Goal: Task Accomplishment & Management: Use online tool/utility

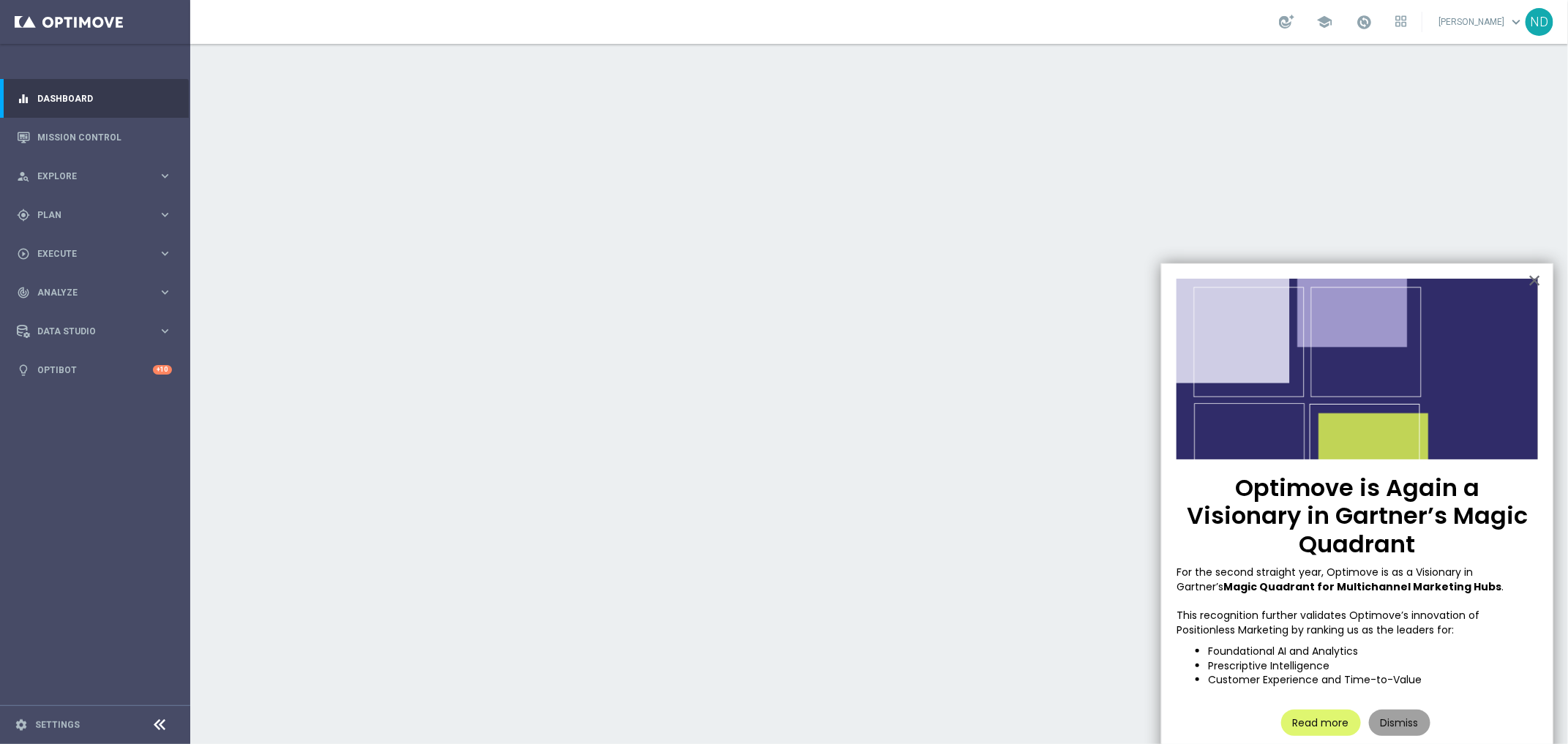
click at [1395, 709] on button "Dismiss" at bounding box center [1400, 722] width 62 height 26
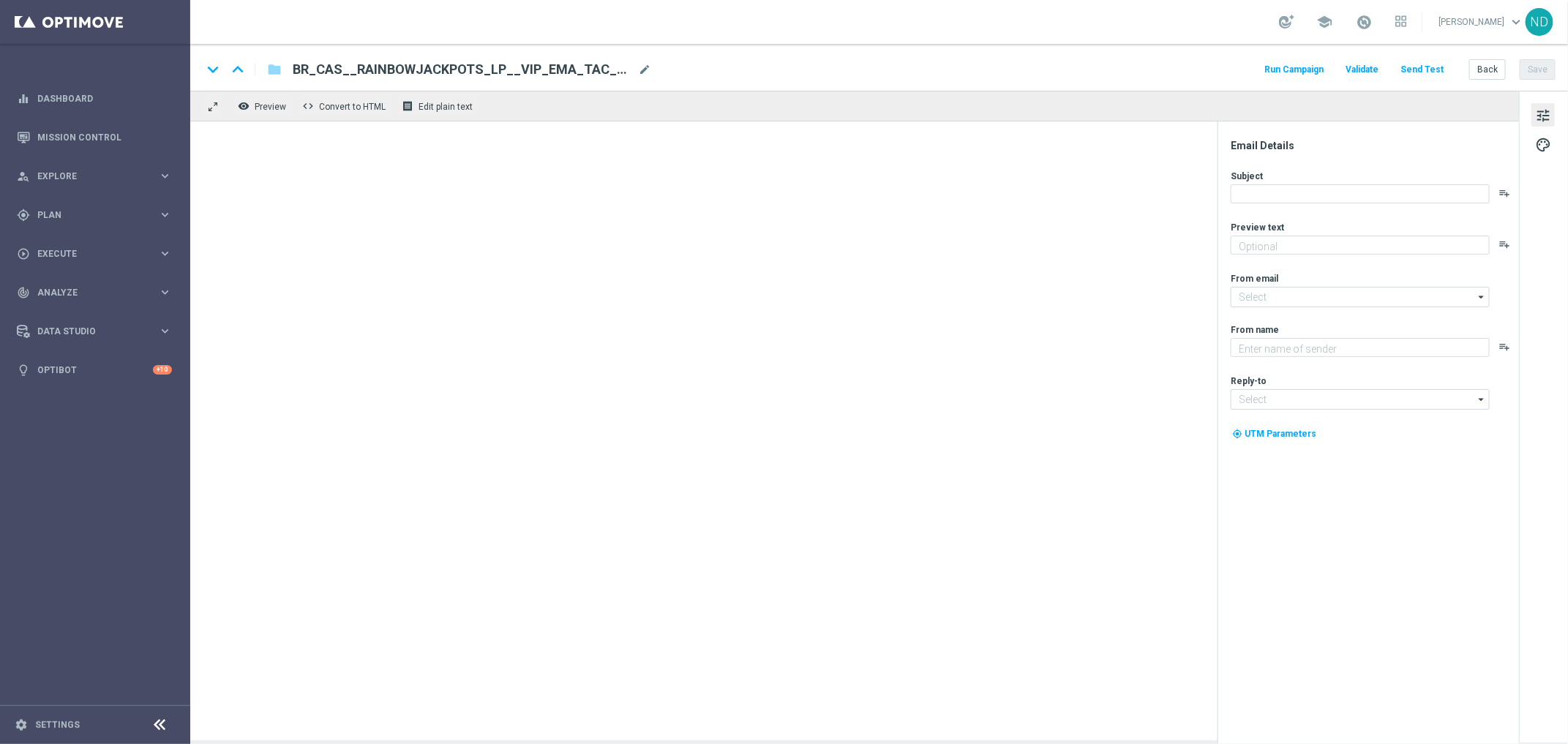
type textarea "Ofertas exclusivas na sua página VIP."
type textarea "Lottoland"
type input "mail@crm.lottoland.bet.br"
type input "contato@lottoland.bet.br"
